Goal: Answer question/provide support: Share knowledge or assist other users

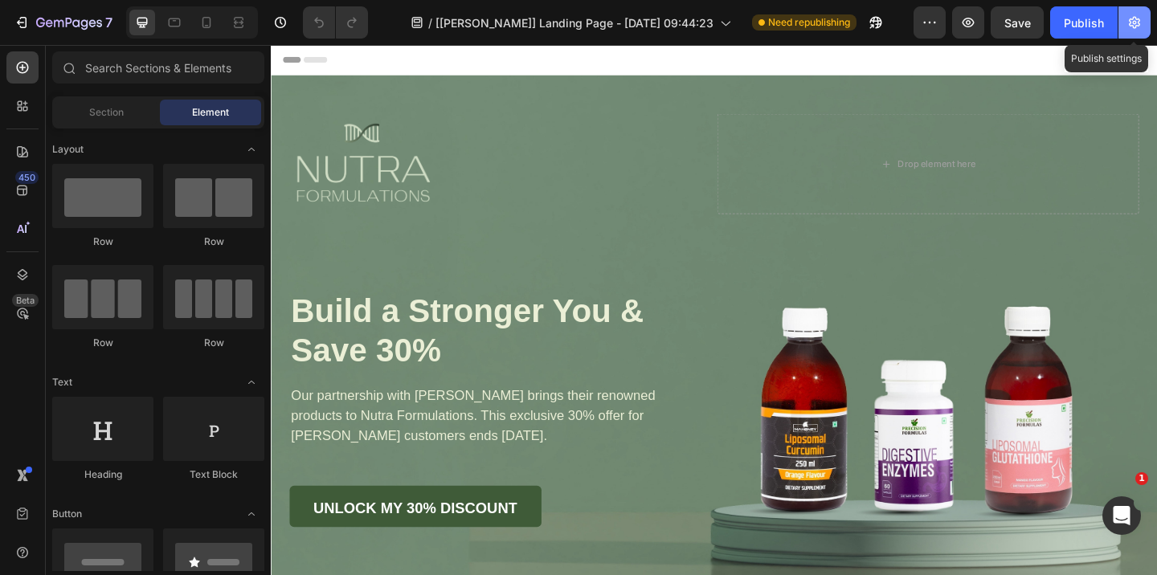
click at [1129, 25] on icon "button" at bounding box center [1134, 23] width 11 height 12
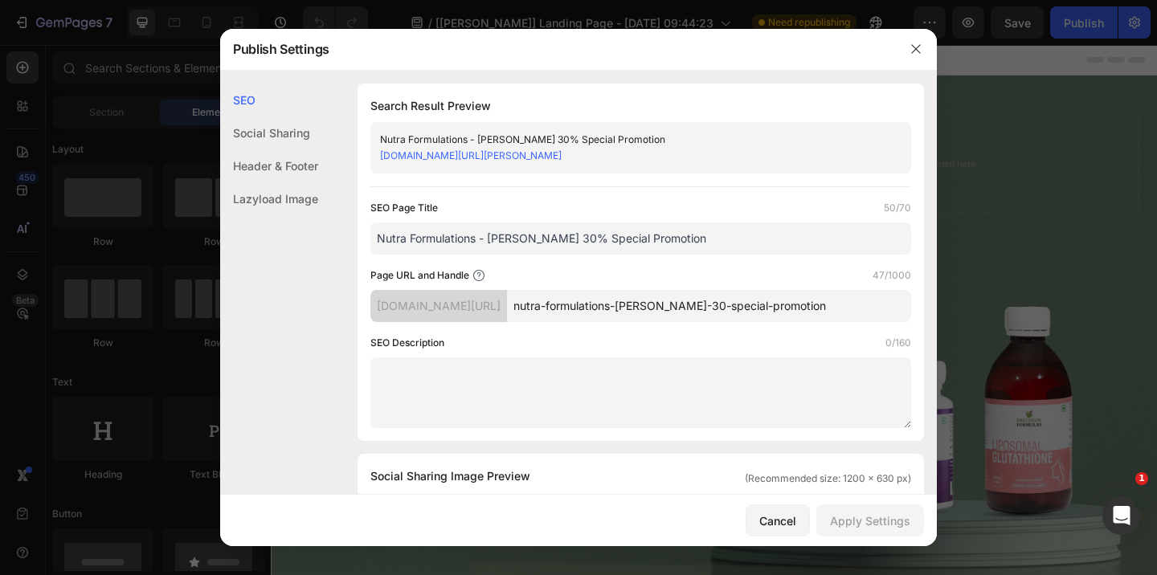
click at [562, 159] on link "[DOMAIN_NAME][URL][PERSON_NAME]" at bounding box center [471, 155] width 182 height 12
click at [786, 521] on div "Cancel" at bounding box center [777, 521] width 37 height 17
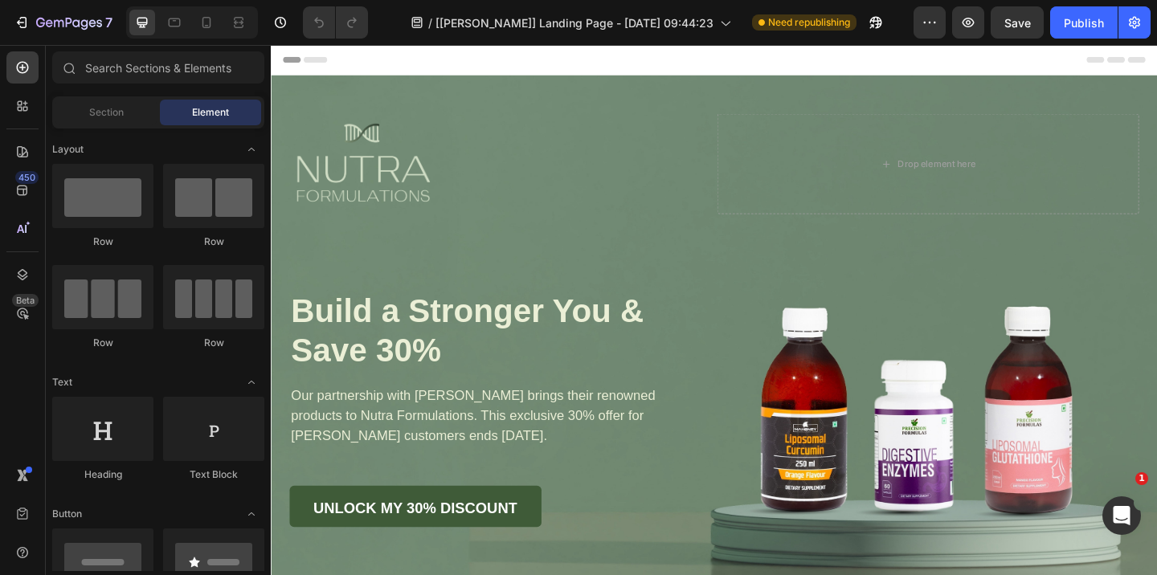
click at [824, 31] on div "/ [[PERSON_NAME]] Landing Page - [DATE] 09:44:23 Need republishing" at bounding box center [647, 22] width 533 height 32
click at [824, 18] on span "Need republishing" at bounding box center [809, 22] width 82 height 14
click at [939, 24] on button "button" at bounding box center [930, 22] width 32 height 32
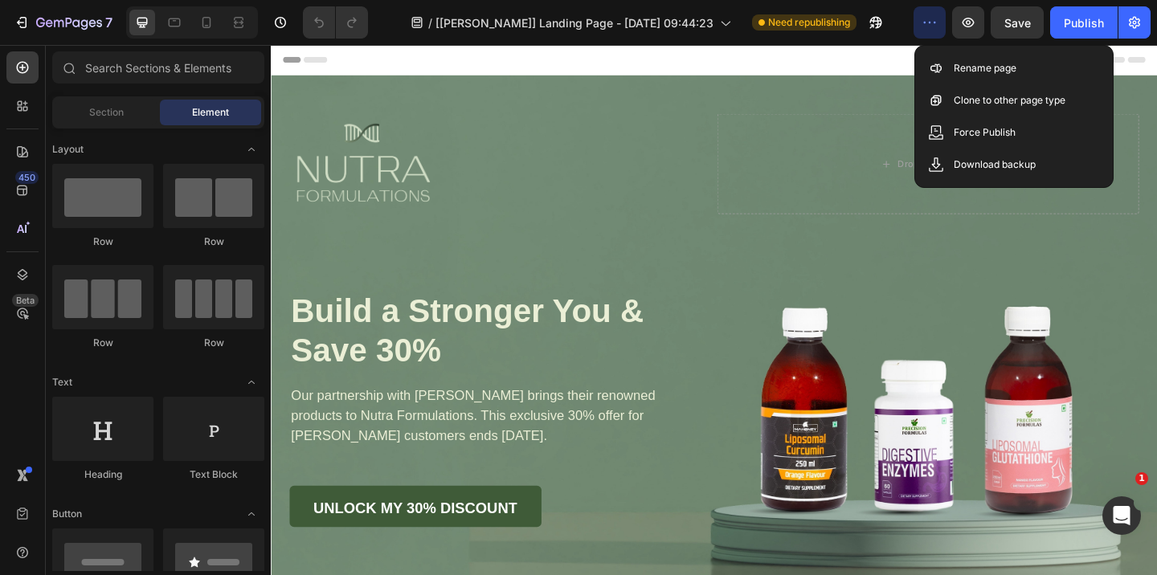
click at [939, 24] on button "button" at bounding box center [930, 22] width 32 height 32
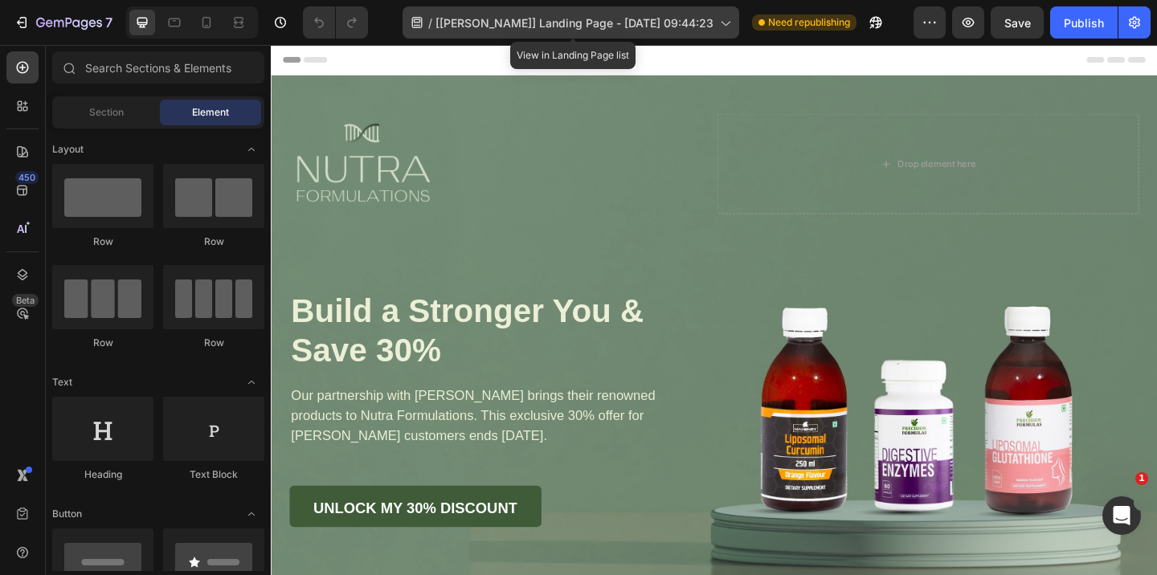
click at [477, 20] on span "[[PERSON_NAME]] Landing Page - [DATE] 09:44:23" at bounding box center [574, 22] width 278 height 17
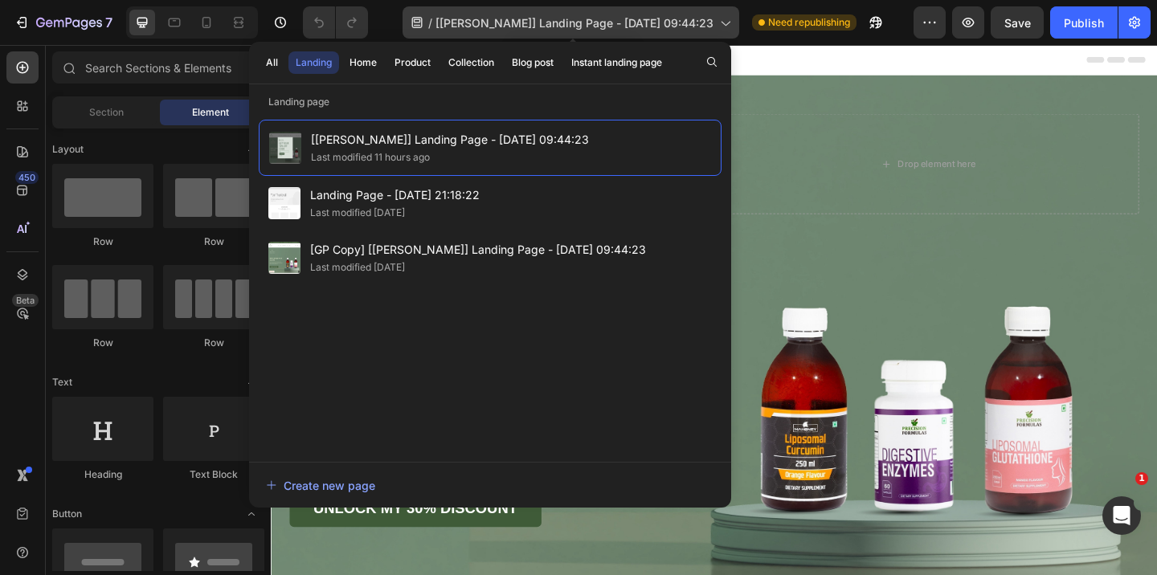
click at [477, 20] on span "[[PERSON_NAME]] Landing Page - [DATE] 09:44:23" at bounding box center [574, 22] width 278 height 17
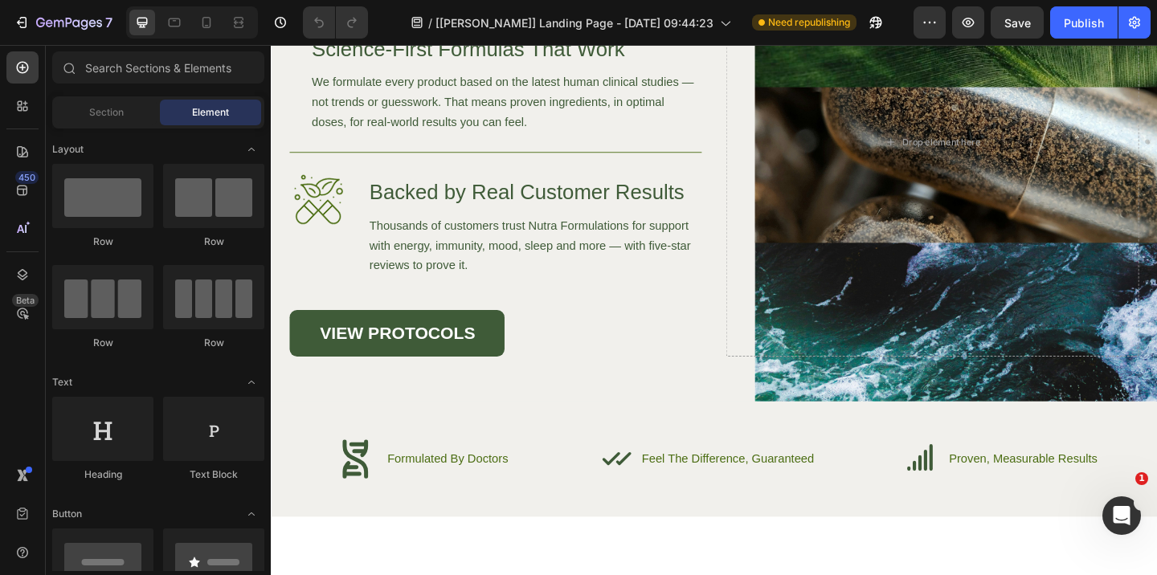
scroll to position [5097, 0]
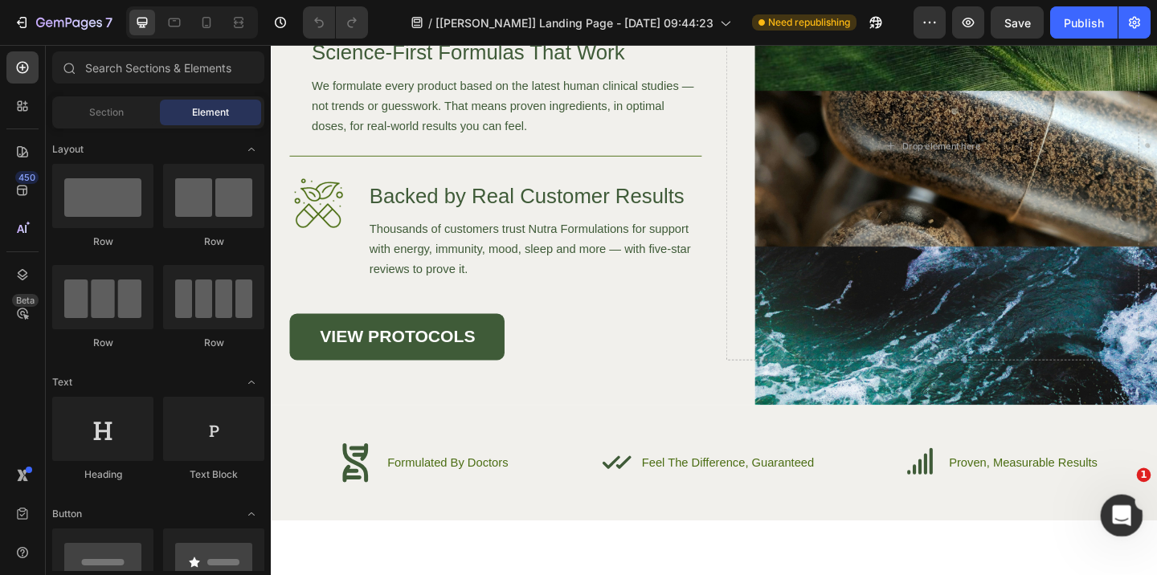
click at [1120, 509] on icon "Open Intercom Messenger" at bounding box center [1119, 513] width 11 height 13
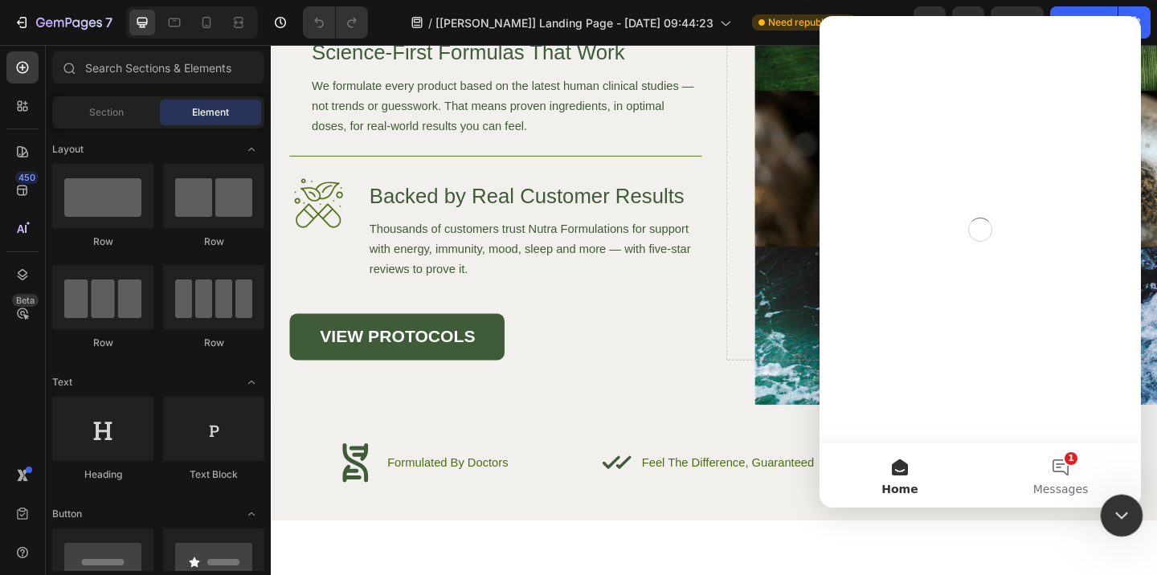
scroll to position [0, 0]
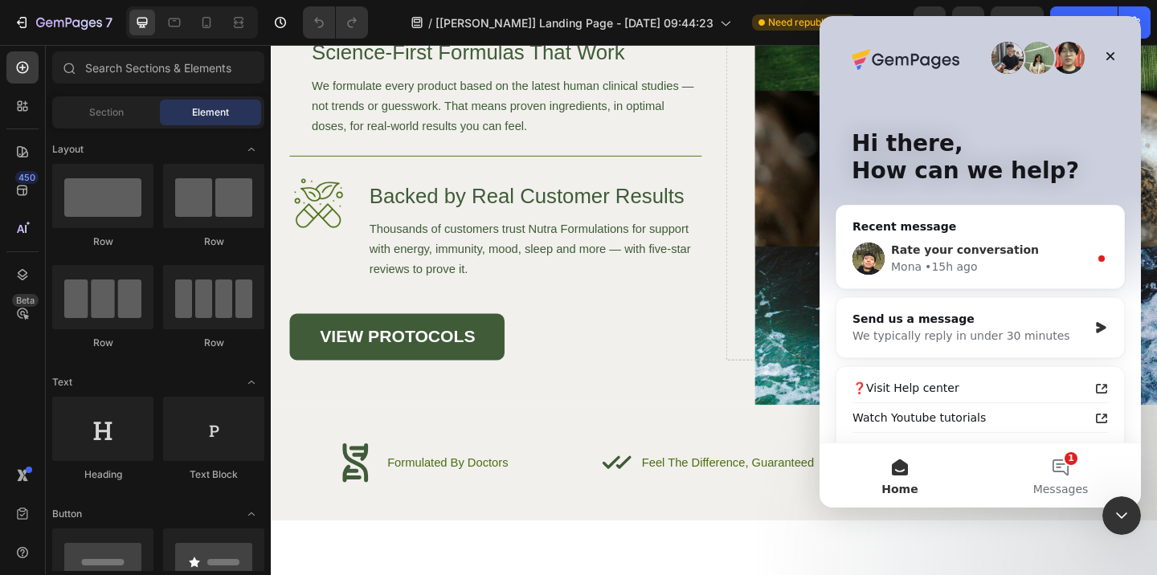
click at [945, 242] on div "Rate your conversation" at bounding box center [990, 250] width 198 height 17
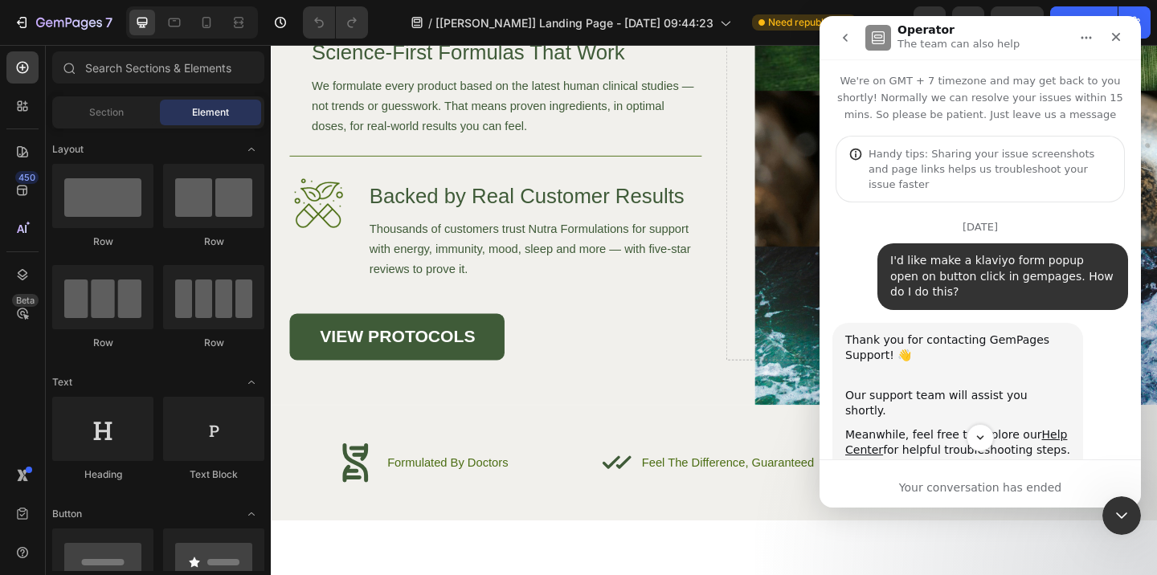
scroll to position [164, 0]
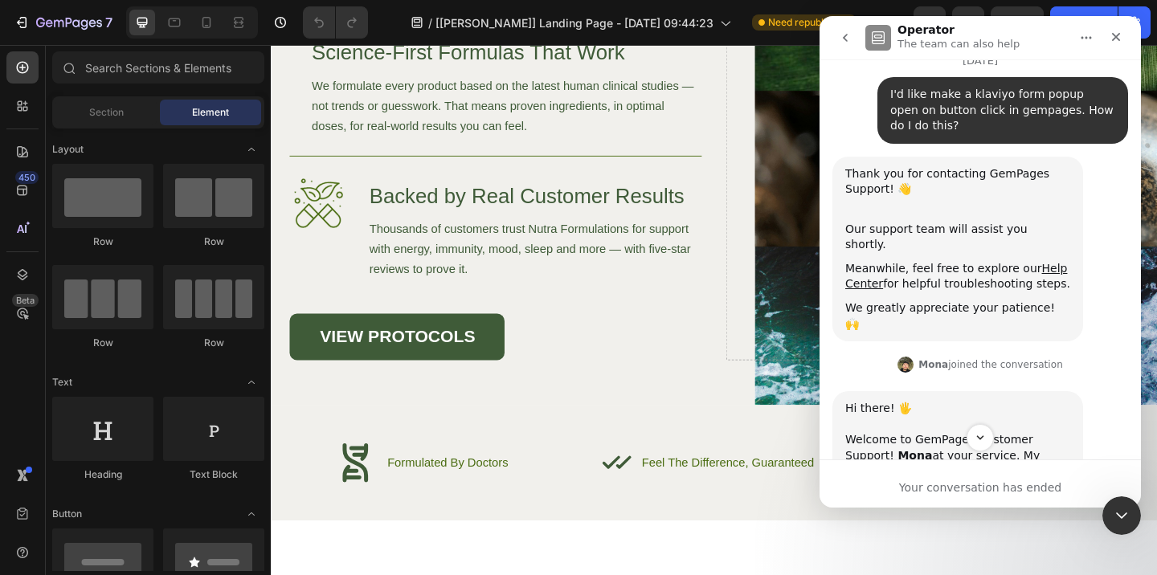
click at [945, 478] on div "Your conversation has ended" at bounding box center [980, 484] width 321 height 48
click at [943, 497] on div "Your conversation has ended" at bounding box center [980, 484] width 321 height 48
click at [976, 440] on icon "Scroll to bottom" at bounding box center [980, 438] width 14 height 14
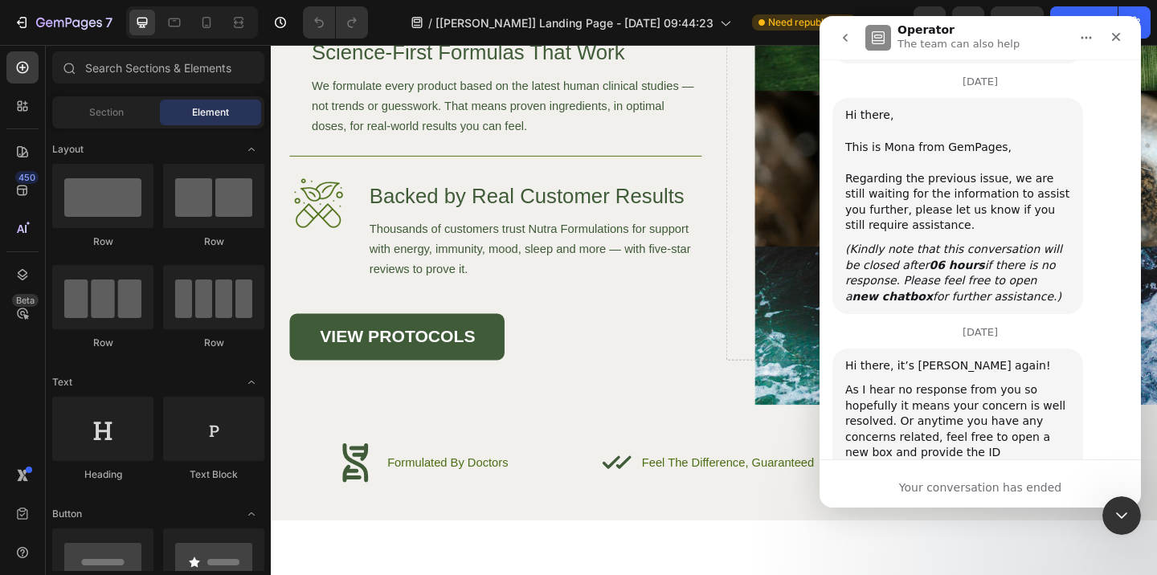
scroll to position [4312, 0]
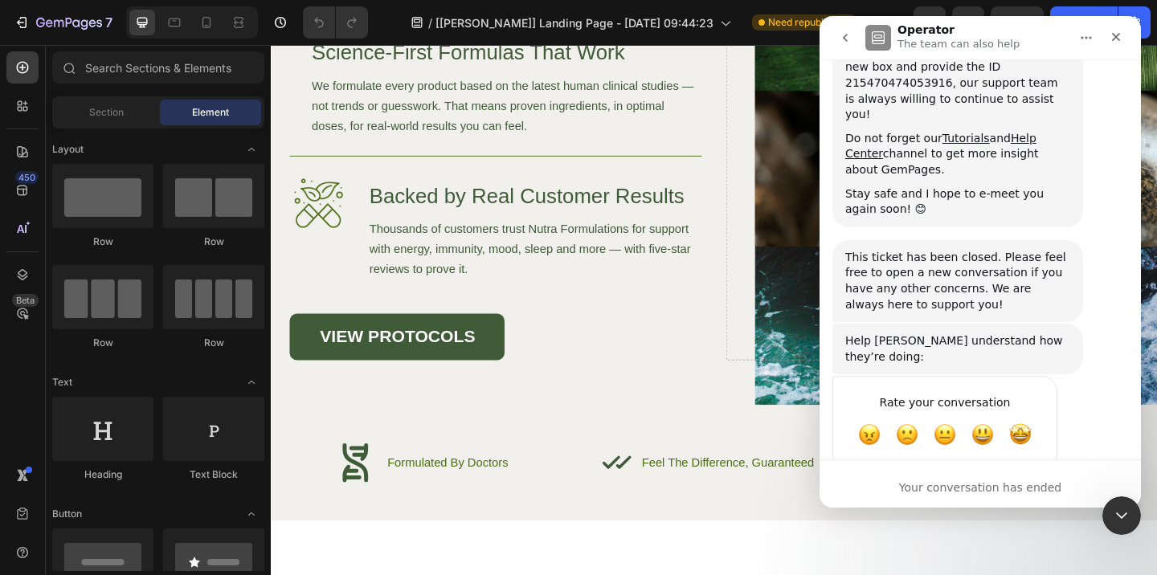
click at [959, 481] on div "Your conversation has ended" at bounding box center [980, 488] width 321 height 17
click at [953, 490] on div "Your conversation has ended" at bounding box center [980, 488] width 321 height 17
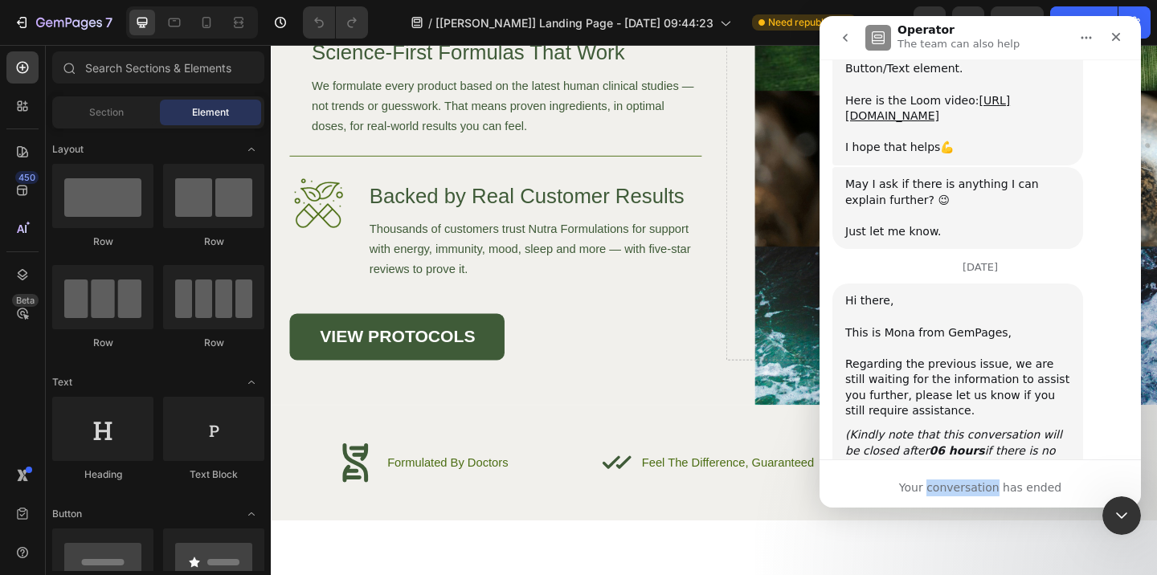
scroll to position [3707, 0]
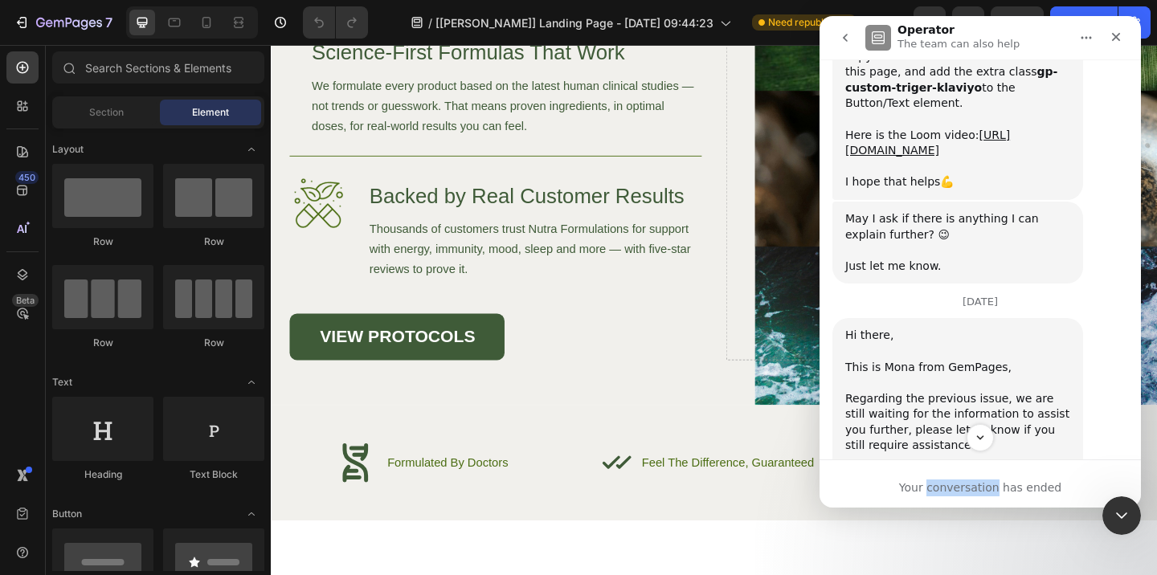
click at [840, 32] on icon "go back" at bounding box center [845, 37] width 13 height 13
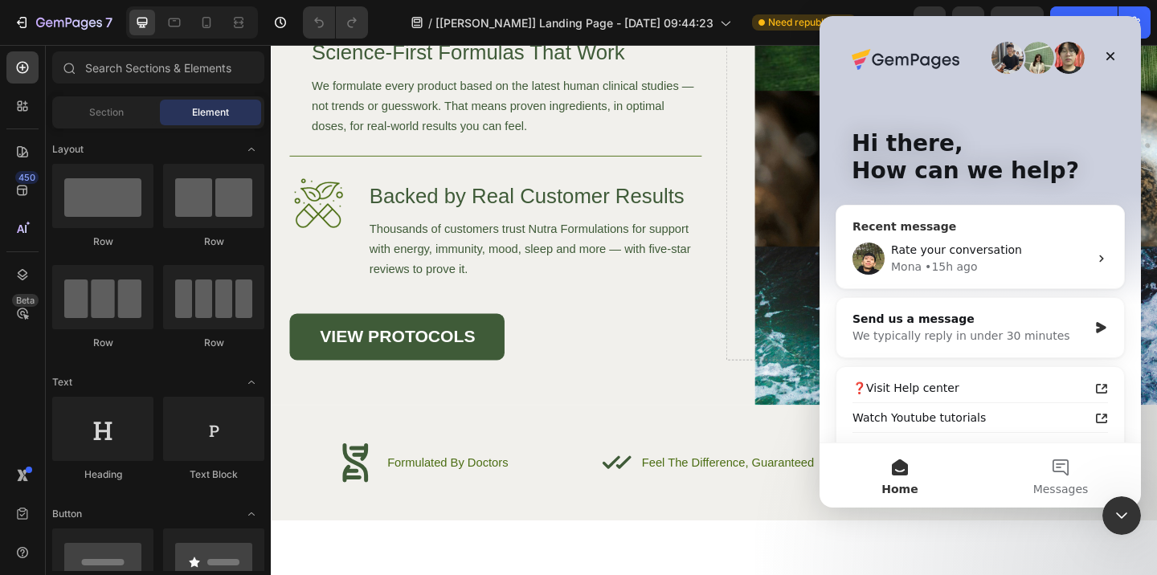
click at [992, 264] on div "[PERSON_NAME] • 15h ago" at bounding box center [990, 267] width 198 height 17
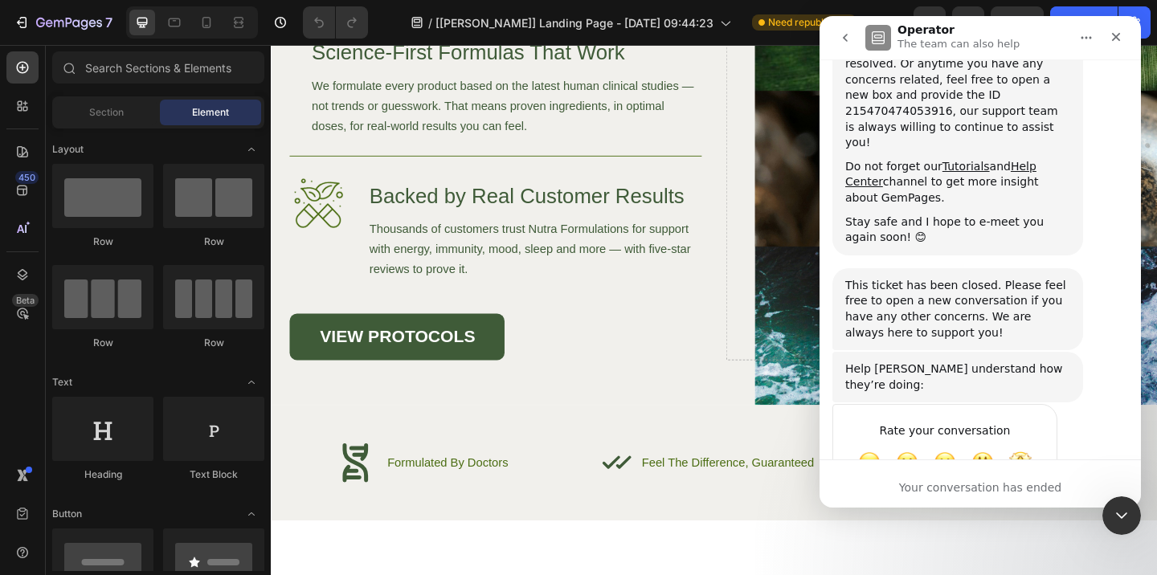
scroll to position [4312, 0]
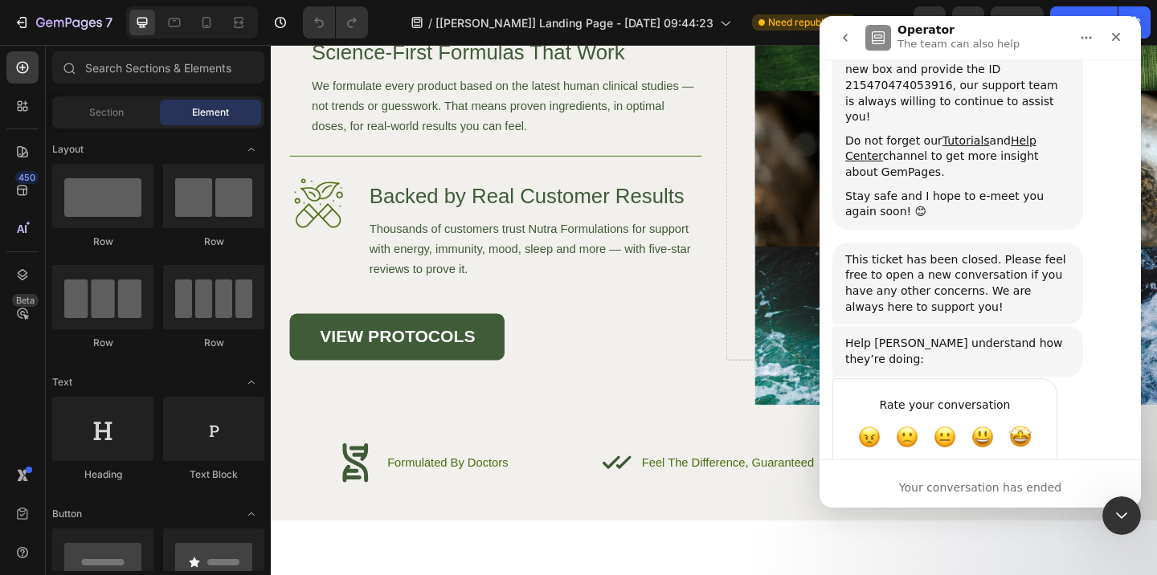
click at [846, 39] on icon "go back" at bounding box center [845, 37] width 13 height 13
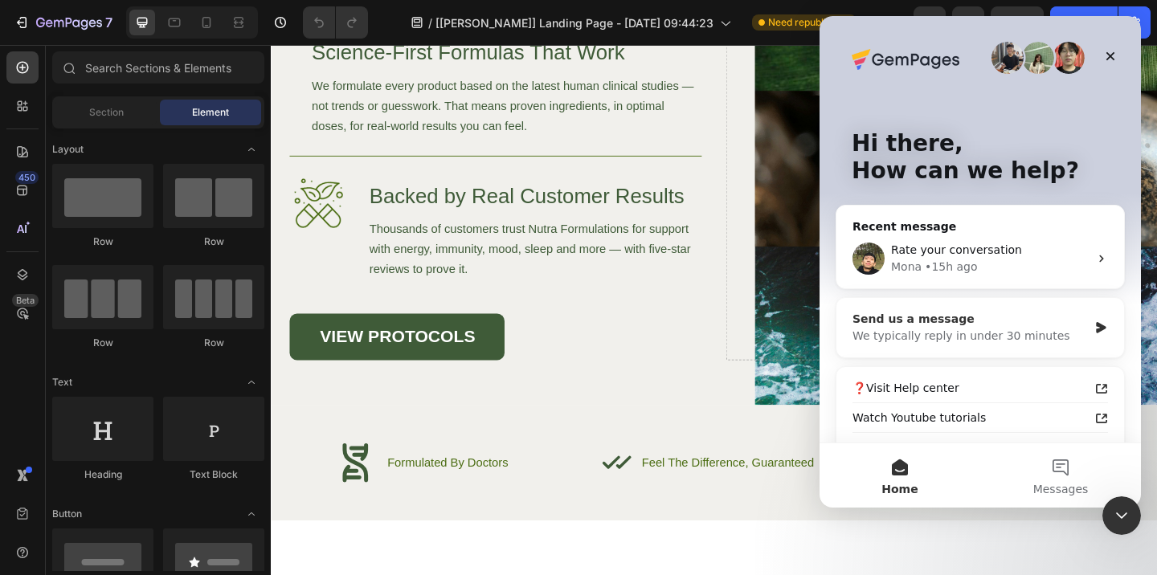
click at [1035, 342] on div "We typically reply in under 30 minutes" at bounding box center [970, 336] width 235 height 17
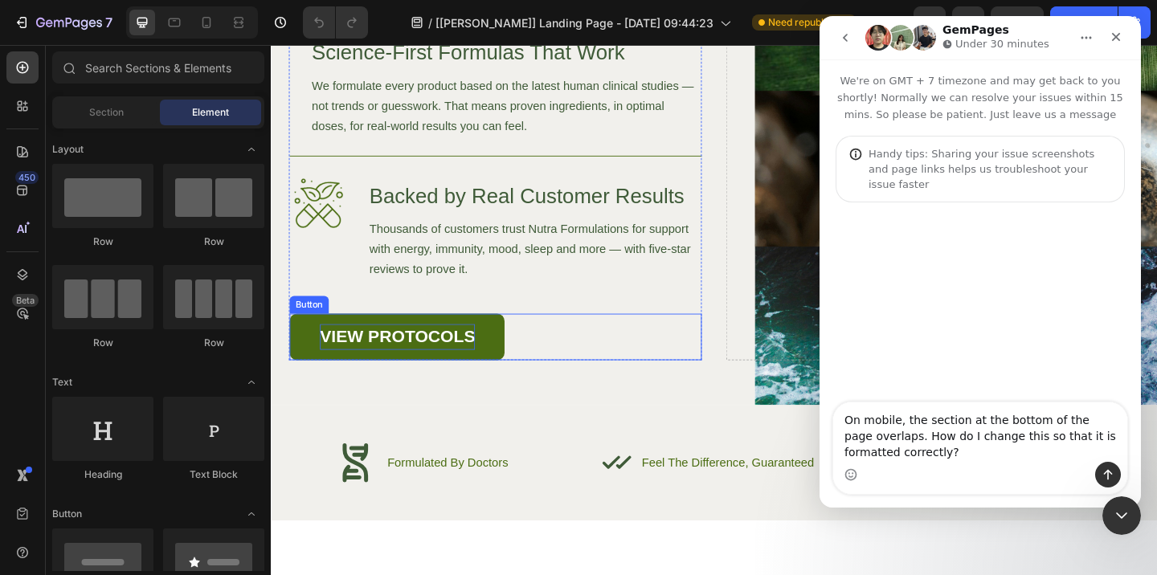
type textarea "On mobile, the section at the bottom of the page overlaps. How do I change this…"
click at [472, 377] on p "VIEW PROTOCOLS" at bounding box center [408, 363] width 169 height 28
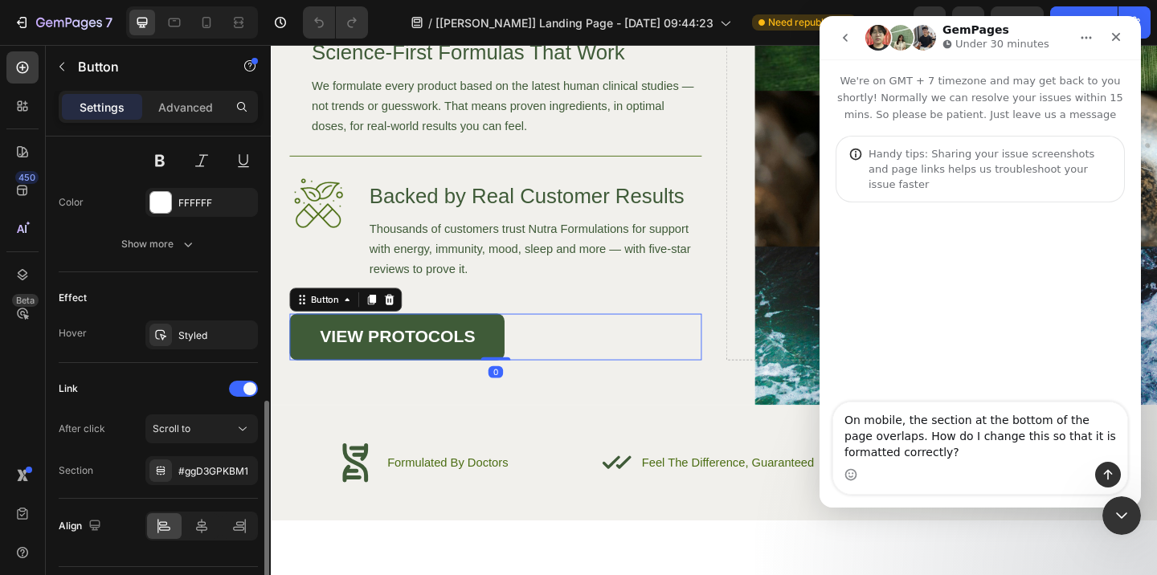
scroll to position [751, 0]
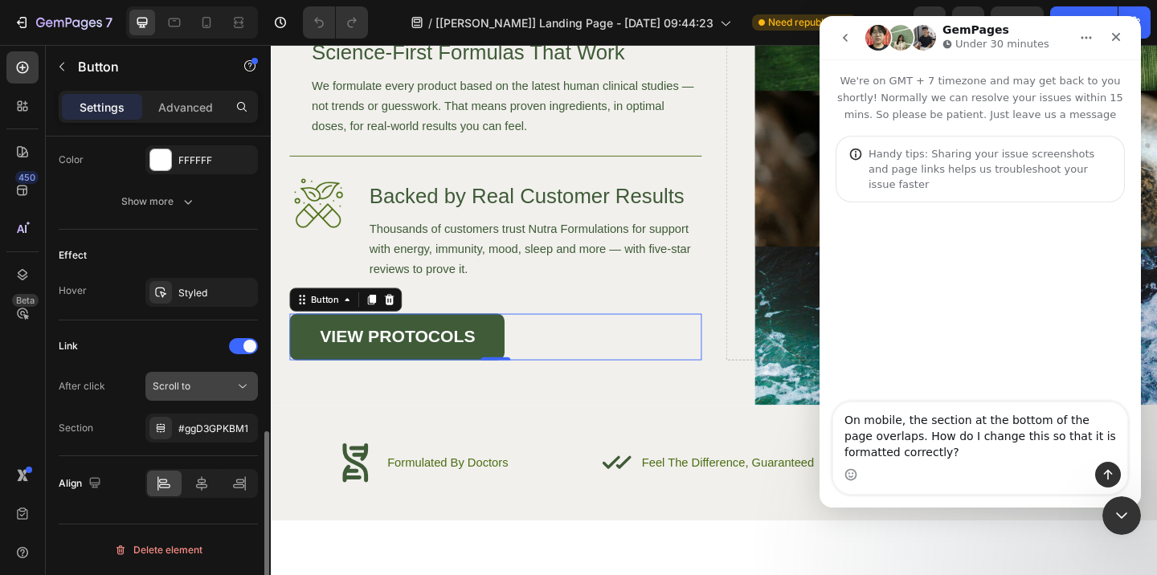
click at [190, 380] on div "Scroll to" at bounding box center [194, 386] width 82 height 14
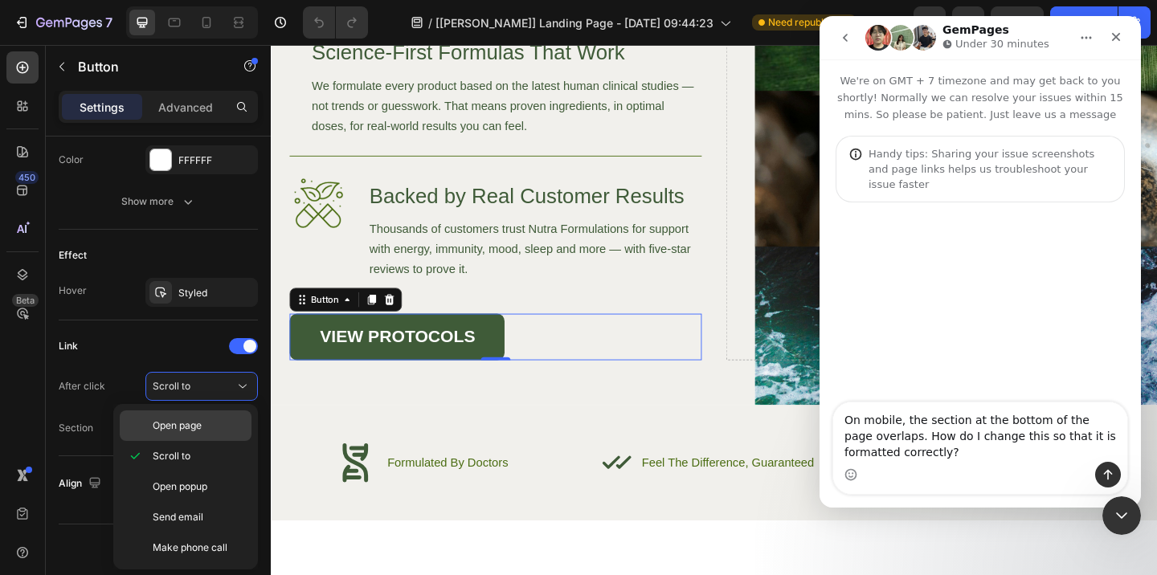
click at [198, 422] on span "Open page" at bounding box center [177, 426] width 49 height 14
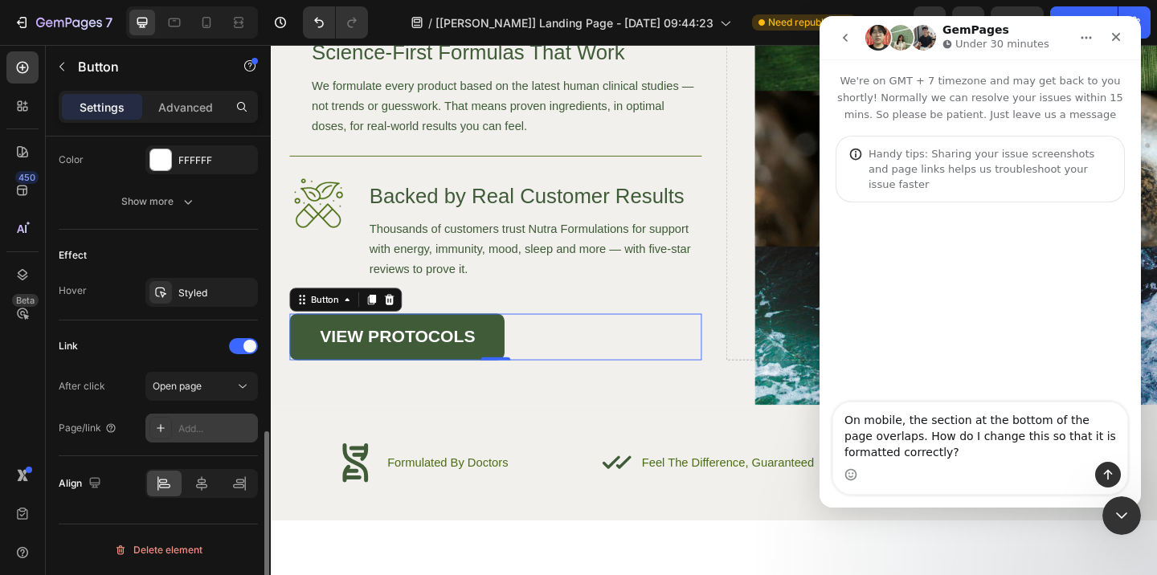
click at [209, 427] on div "Add..." at bounding box center [216, 429] width 76 height 14
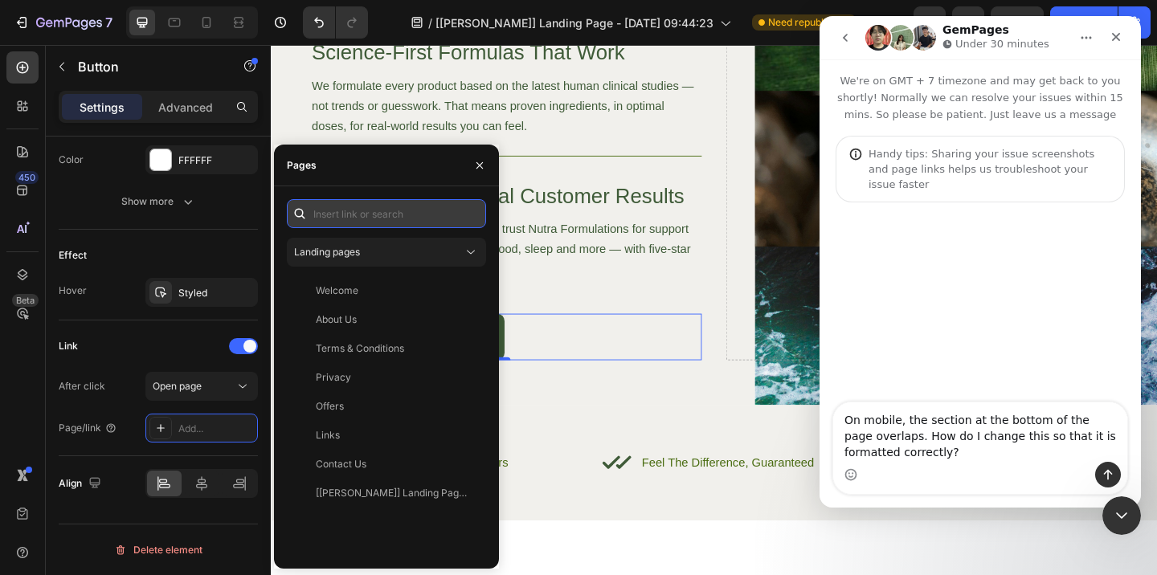
click at [418, 213] on input "text" at bounding box center [386, 213] width 199 height 29
paste input "[URL][DOMAIN_NAME]"
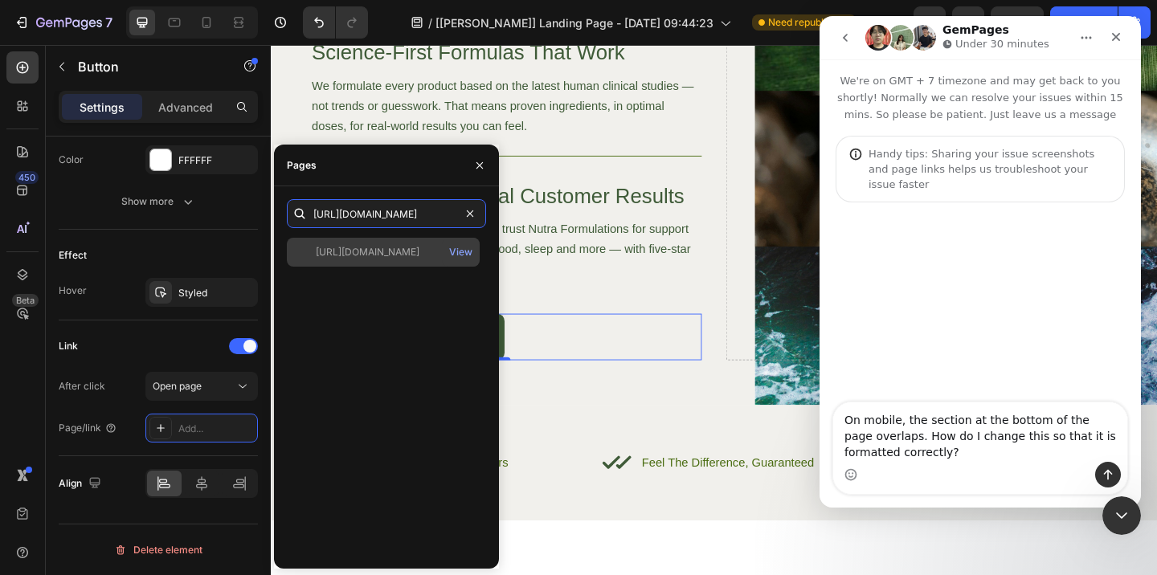
type input "[URL][DOMAIN_NAME]"
click at [419, 258] on div "[URL][DOMAIN_NAME]" at bounding box center [368, 252] width 104 height 14
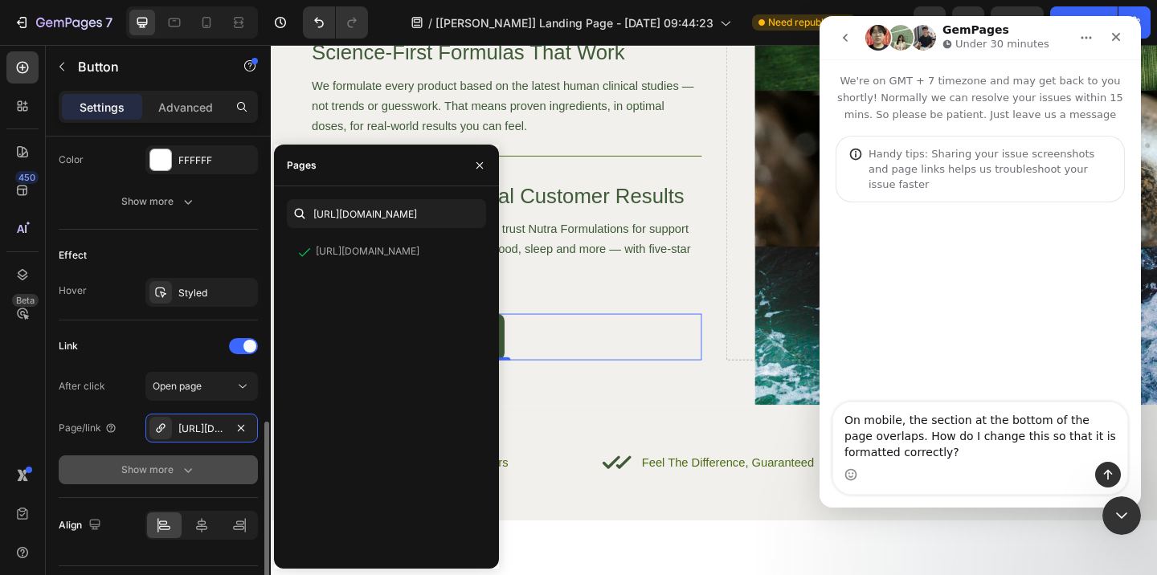
click at [160, 473] on div "Show more" at bounding box center [158, 470] width 75 height 16
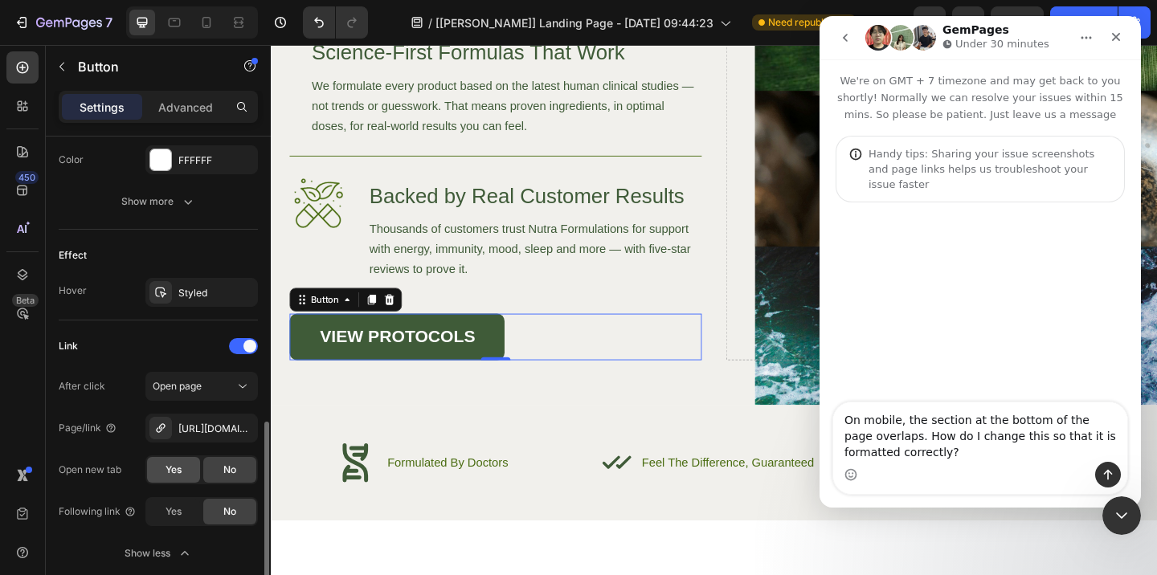
click at [162, 472] on div "Yes" at bounding box center [173, 470] width 53 height 26
click at [918, 462] on div "Intercom messenger" at bounding box center [980, 475] width 294 height 26
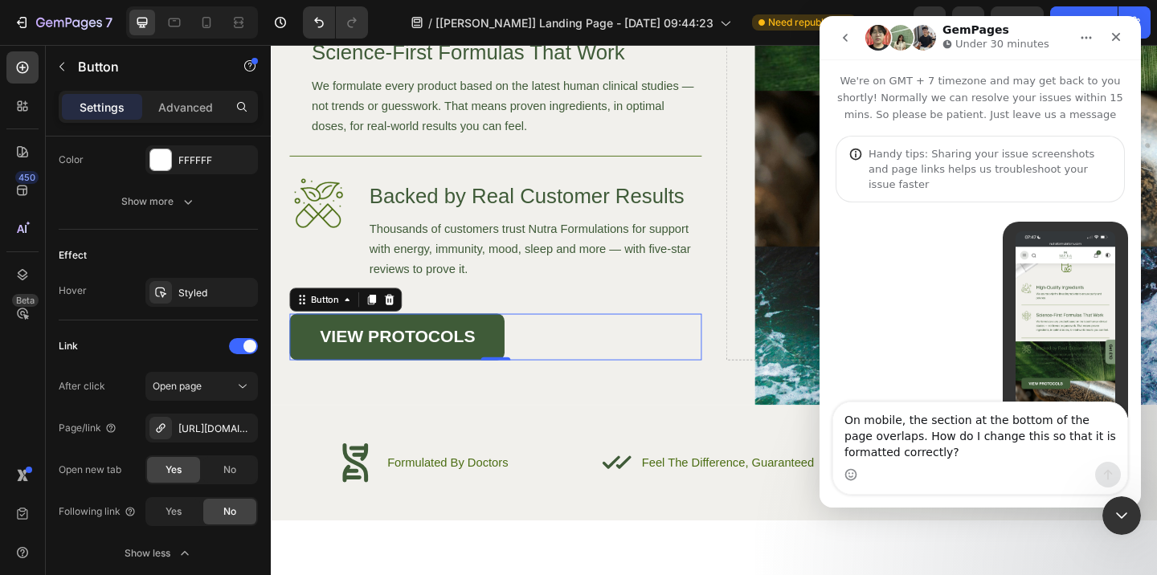
scroll to position [56, 0]
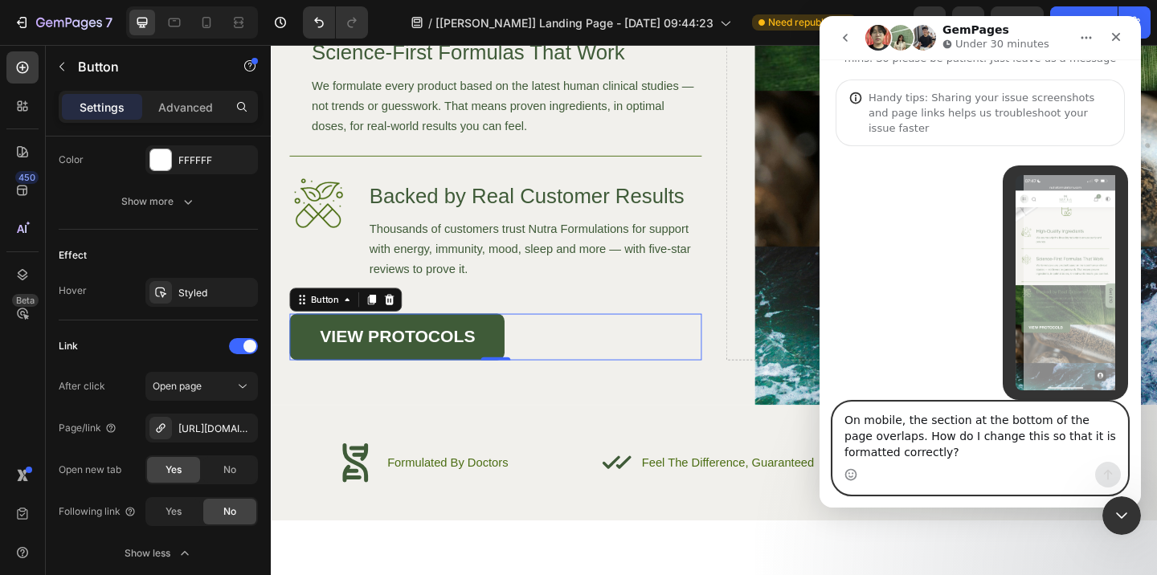
click at [988, 454] on textarea "On mobile, the section at the bottom of the page overlaps. How do I change this…" at bounding box center [980, 432] width 294 height 59
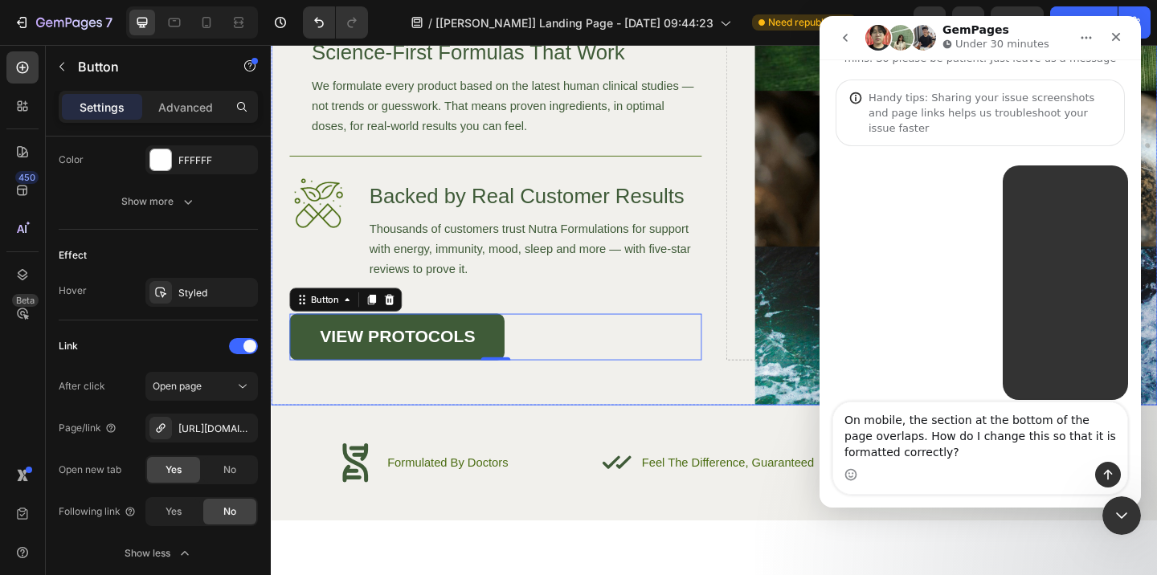
click at [842, 90] on div "Drop element here" at bounding box center [990, 155] width 449 height 466
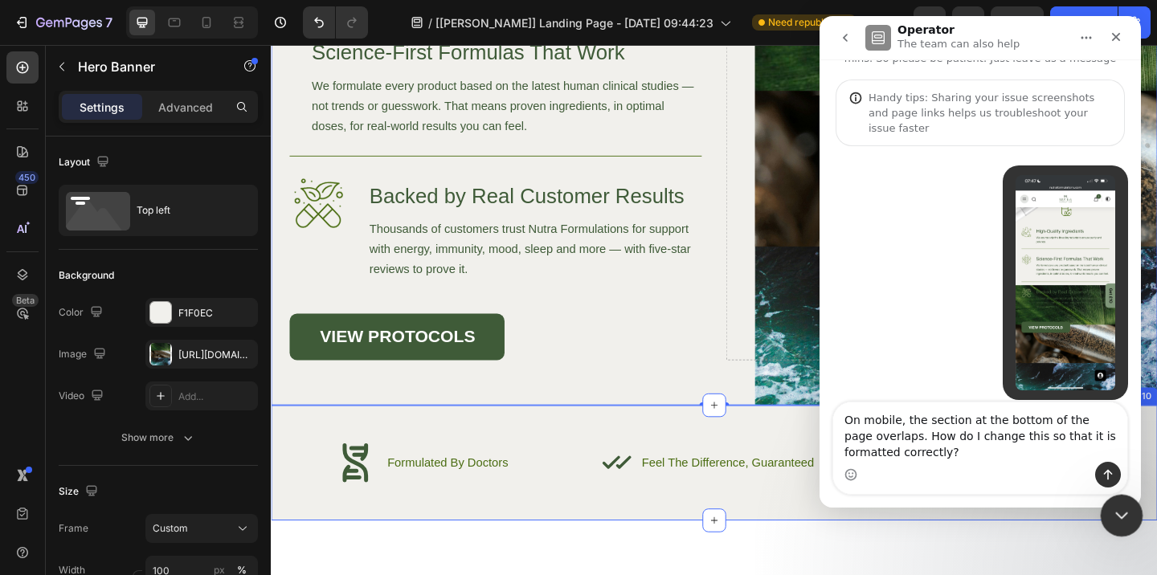
scroll to position [5097, 0]
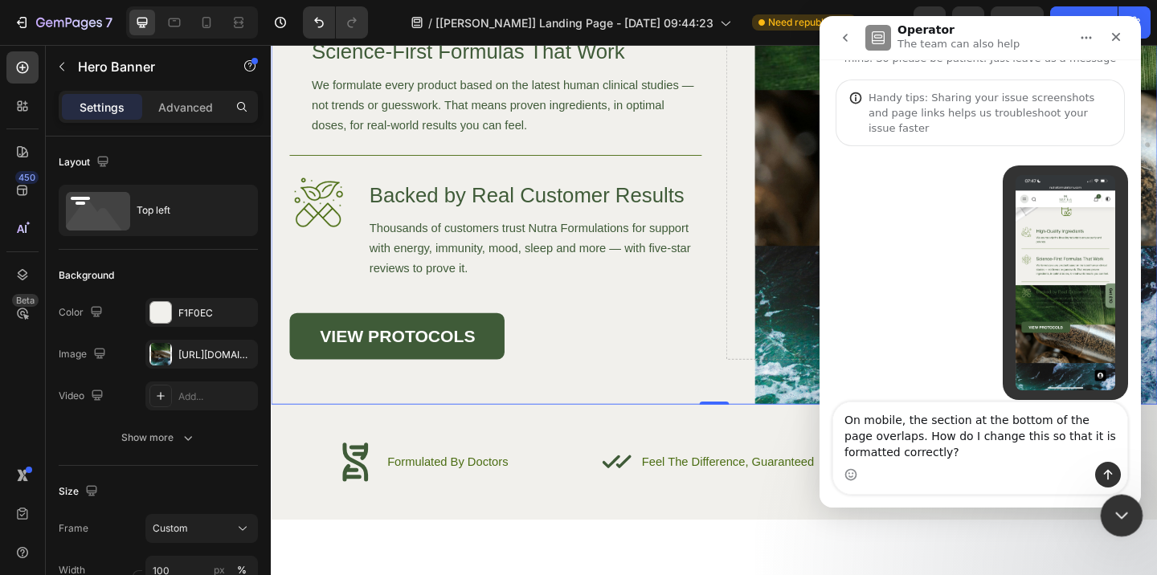
click at [1120, 504] on icon "Close Intercom Messenger" at bounding box center [1119, 513] width 19 height 19
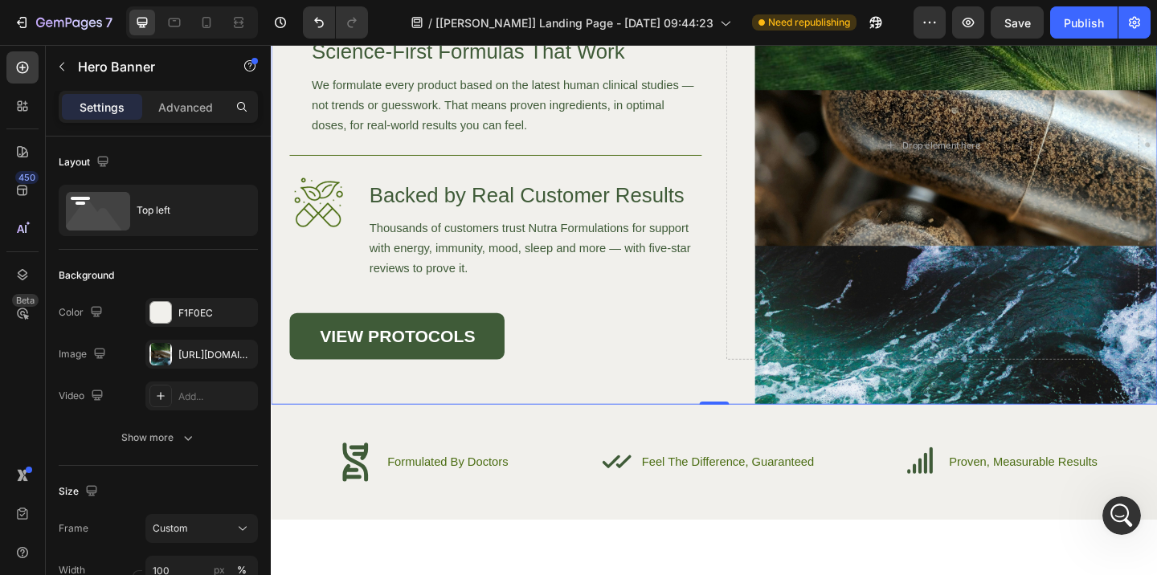
scroll to position [56, 0]
click at [1076, 17] on div "Publish" at bounding box center [1084, 22] width 40 height 17
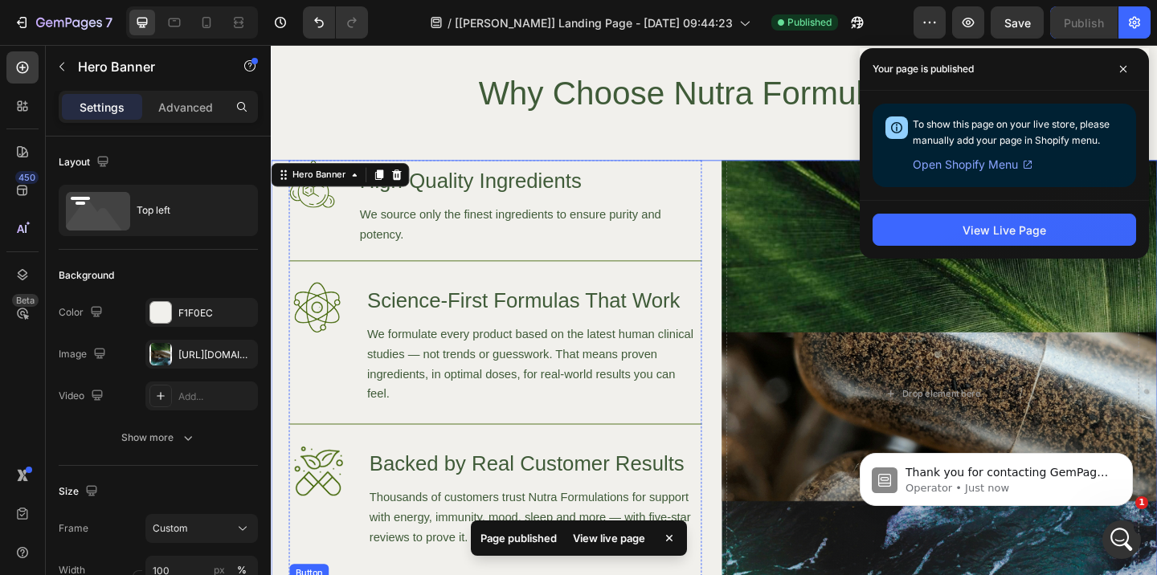
scroll to position [4573, 0]
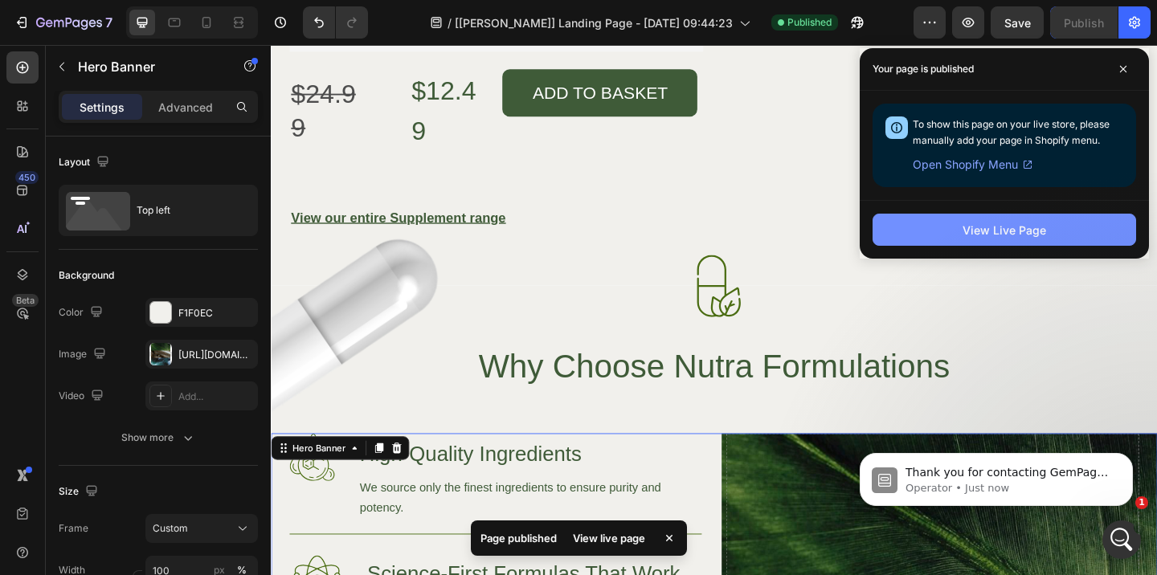
click at [989, 225] on div "View Live Page" at bounding box center [1005, 230] width 84 height 17
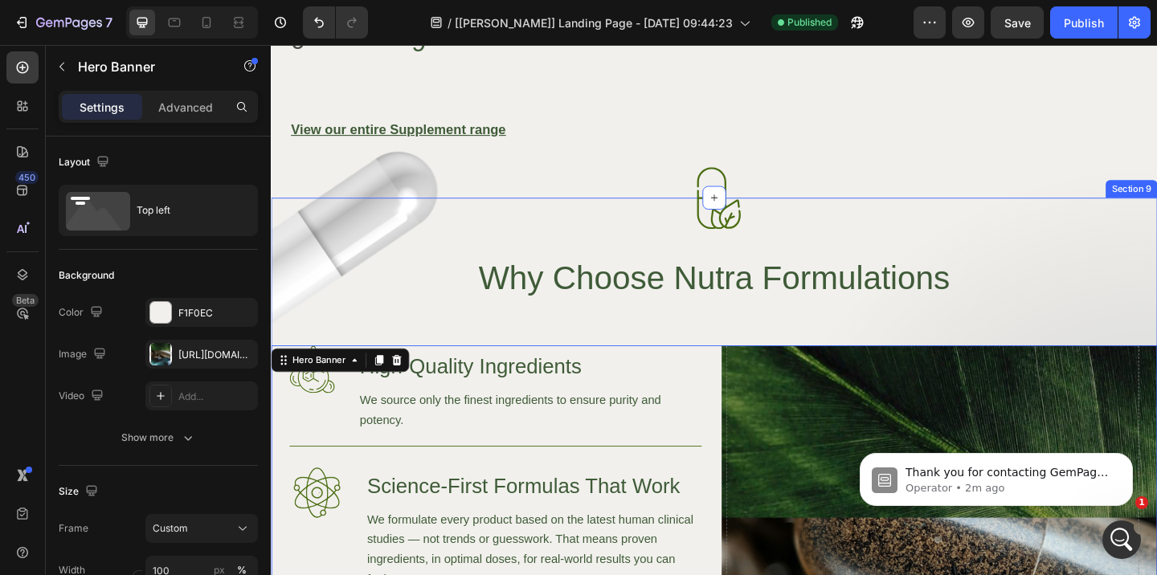
scroll to position [4721, 0]
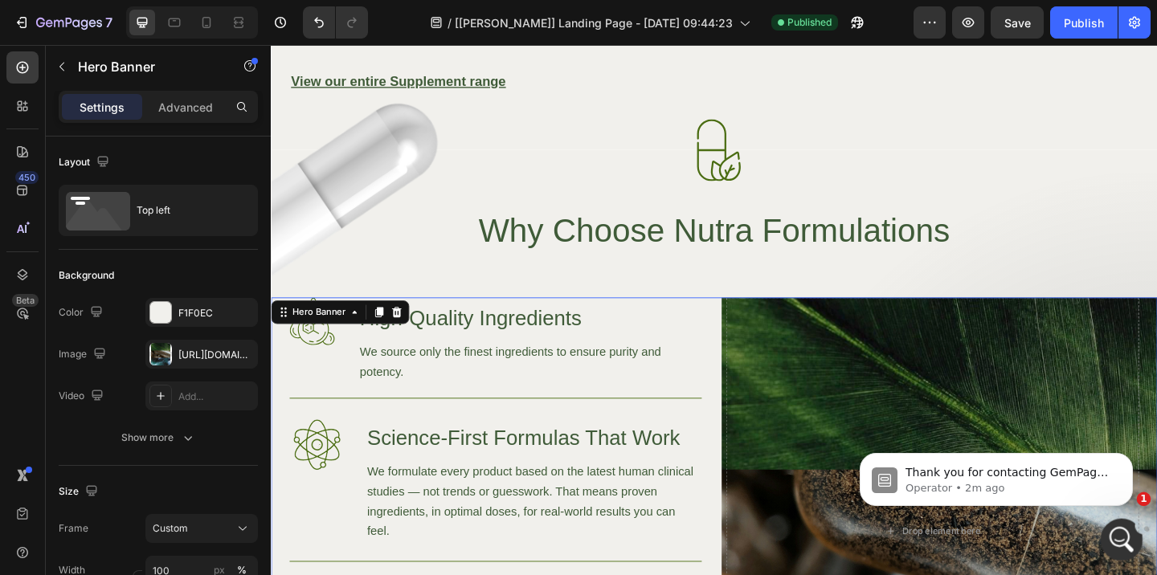
click at [1119, 536] on icon "Open Intercom Messenger" at bounding box center [1119, 538] width 27 height 27
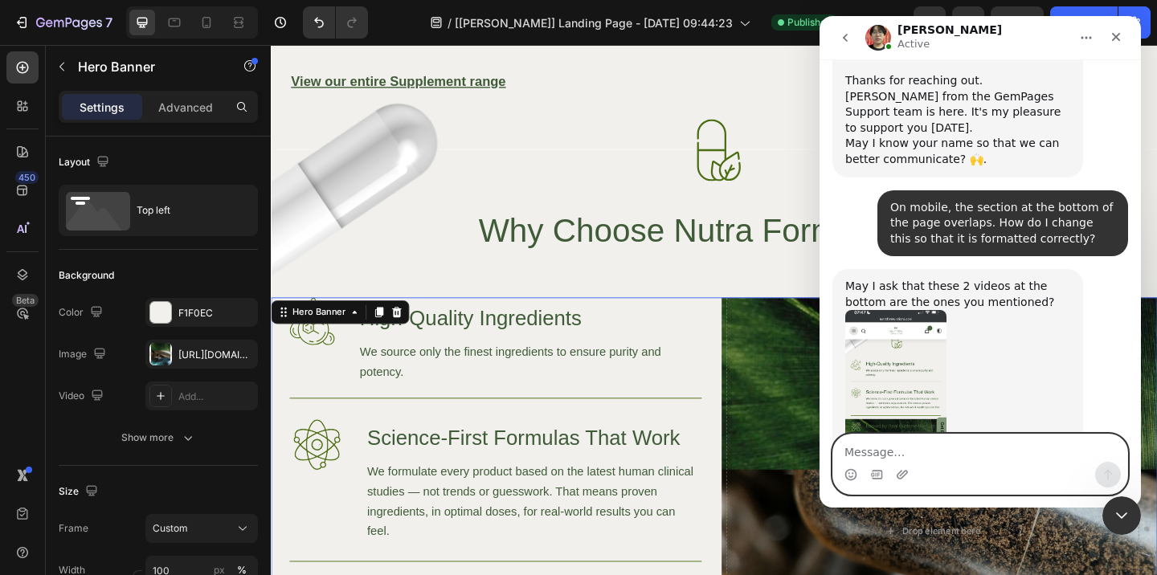
scroll to position [736, 0]
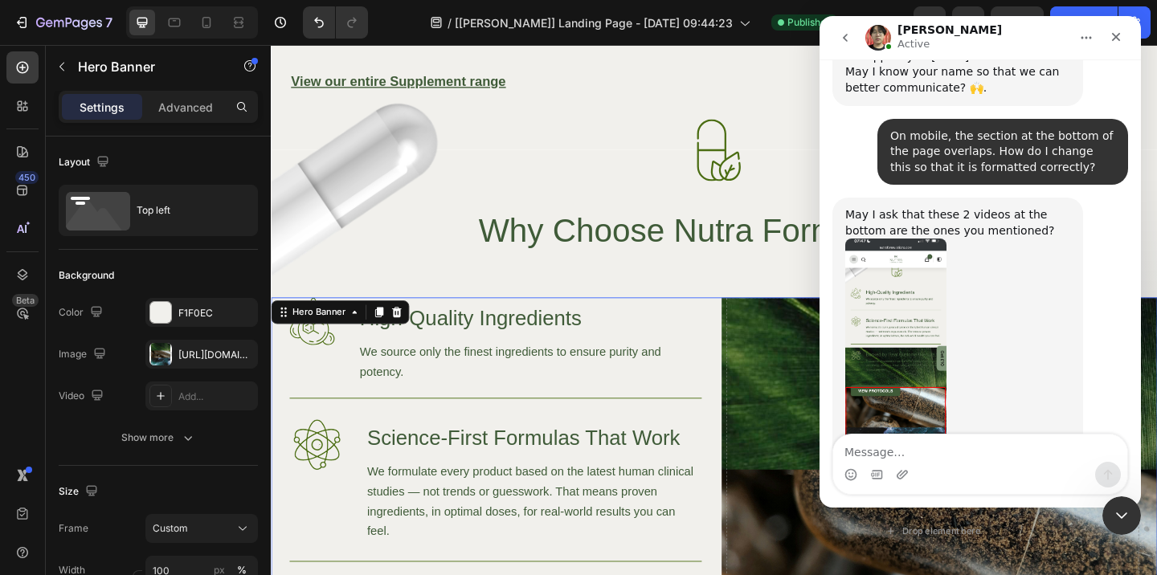
click at [919, 465] on div "Intercom messenger" at bounding box center [980, 475] width 294 height 26
click at [902, 448] on textarea "Message…" at bounding box center [980, 448] width 294 height 27
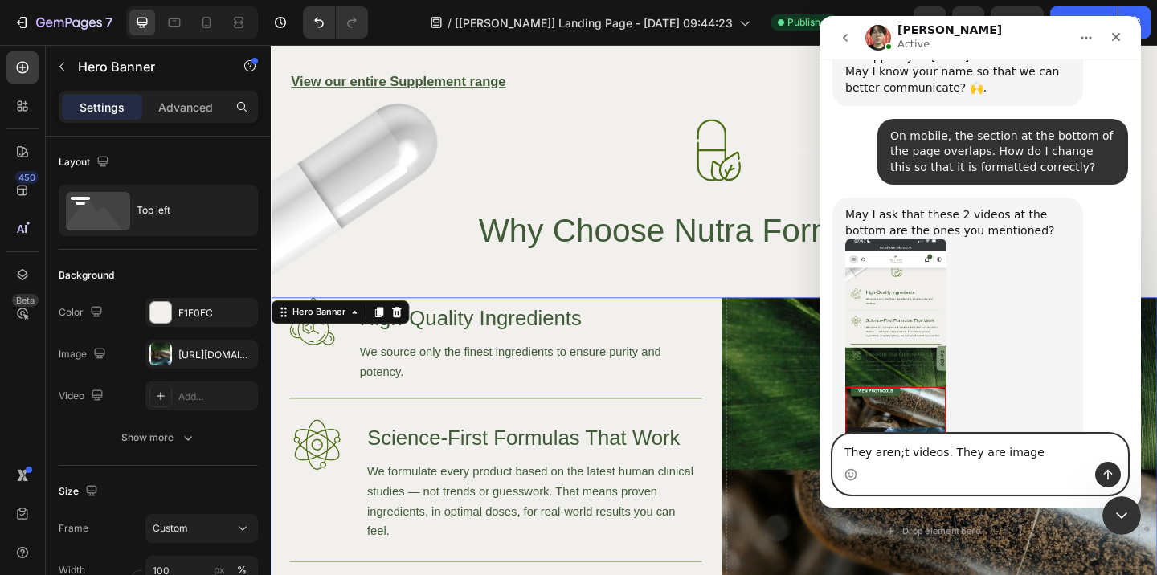
type textarea "They aren;t videos. They are images"
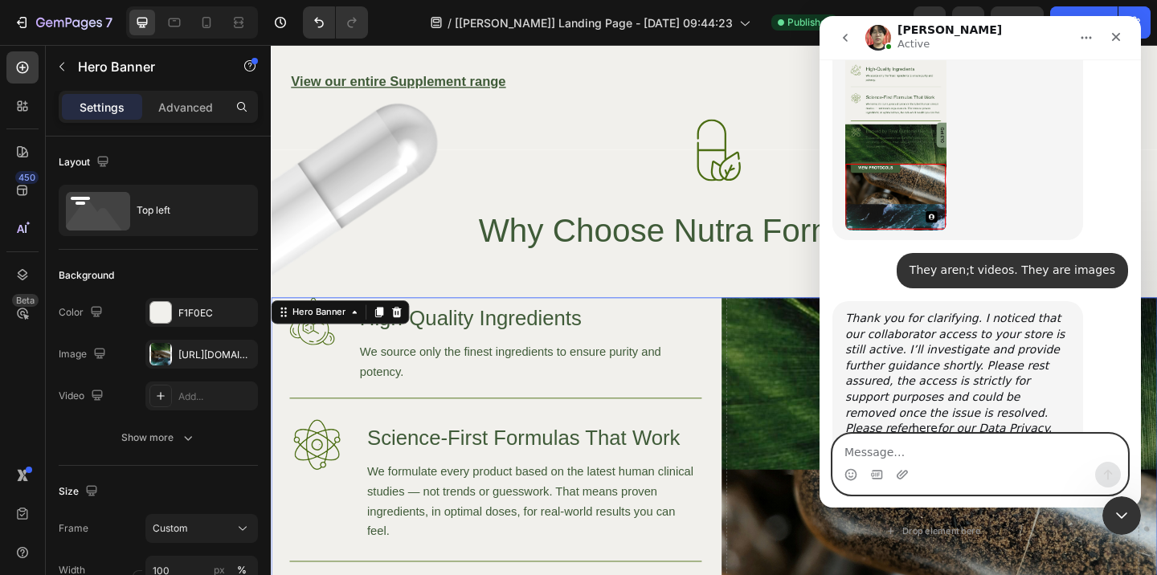
scroll to position [982, 0]
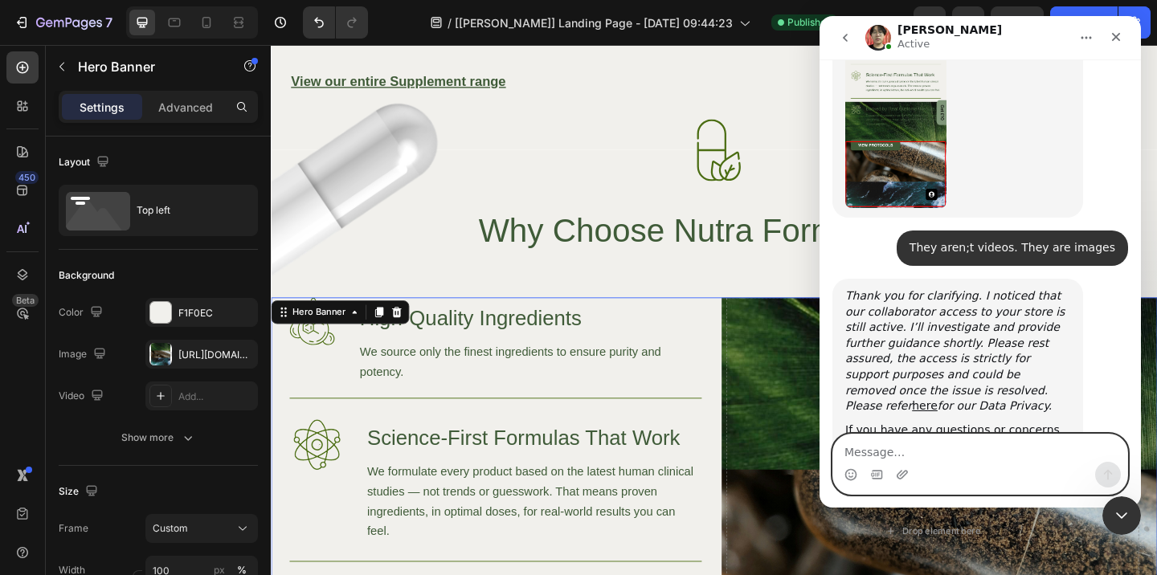
click at [985, 437] on textarea "Message…" at bounding box center [980, 448] width 294 height 27
type textarea "that's fine"
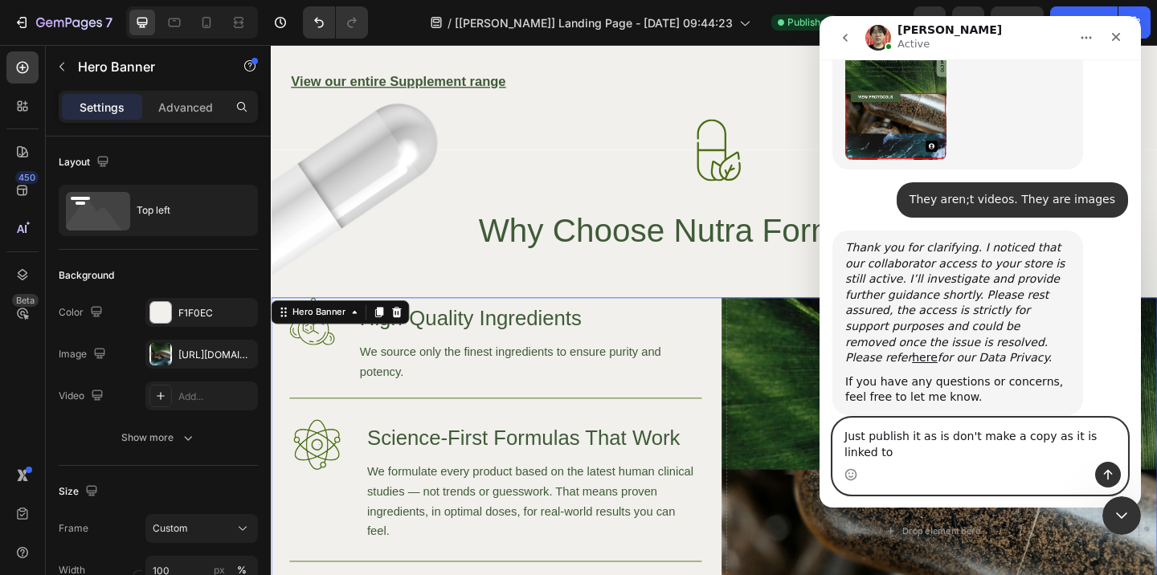
scroll to position [1046, 0]
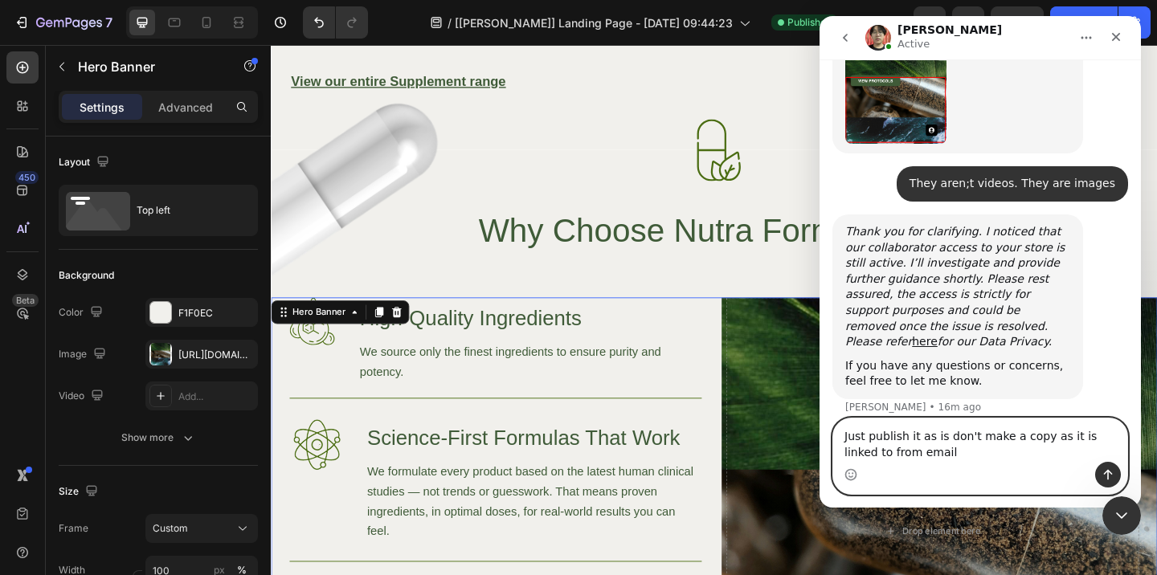
type textarea "Just publish it as is don't make a copy as it is linked to from emails"
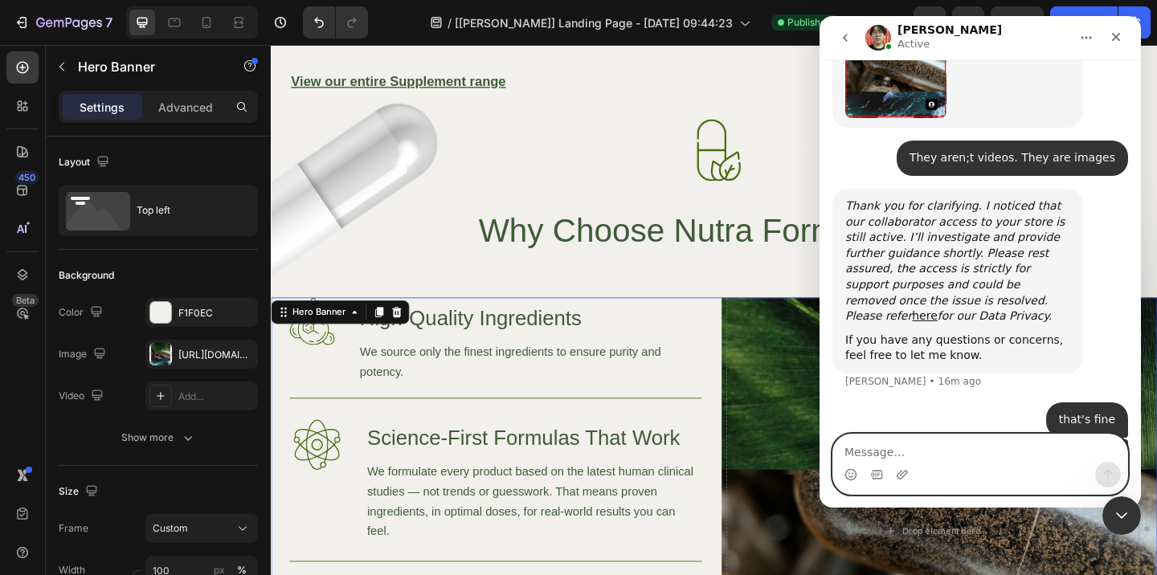
scroll to position [1082, 0]
